Goal: Task Accomplishment & Management: Complete application form

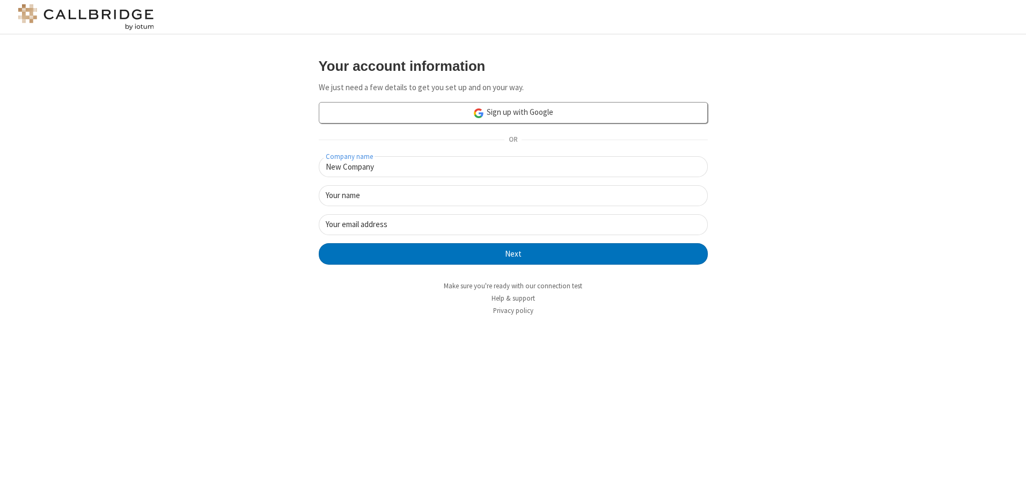
type input "New Company"
type input "New User"
type input "[EMAIL_ADDRESS][DOMAIN_NAME]"
click button "Next" at bounding box center [513, 253] width 389 height 21
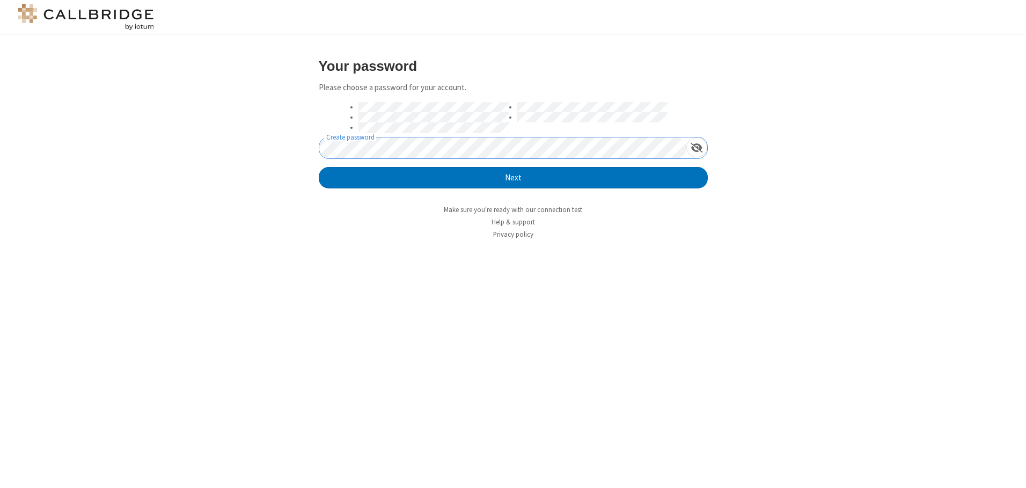
click button "Next" at bounding box center [513, 177] width 389 height 21
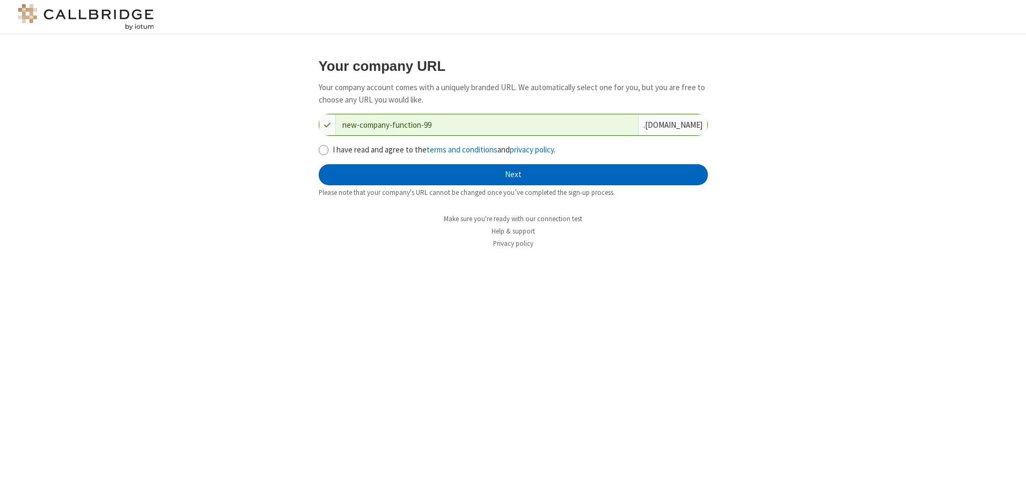
click at [513, 174] on button "Next" at bounding box center [513, 174] width 389 height 21
